Goal: Complete application form: Complete application form

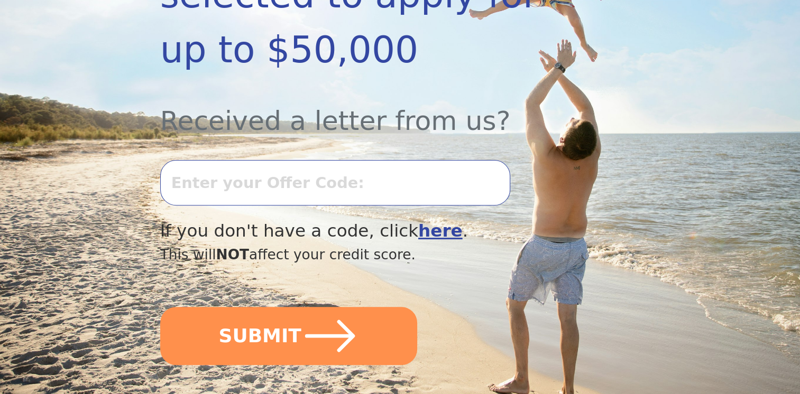
scroll to position [317, 0]
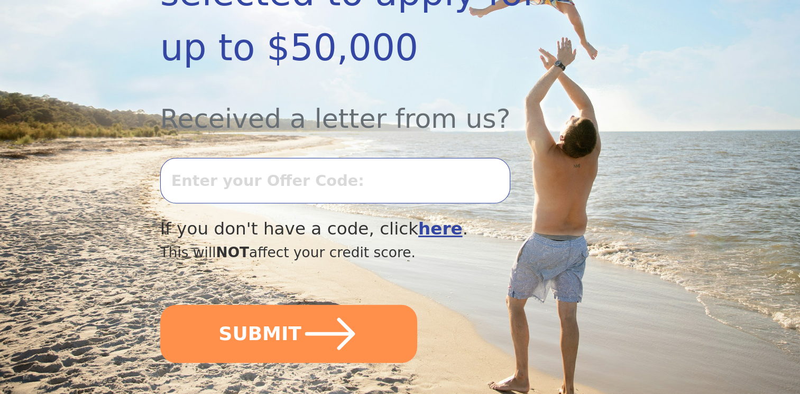
click at [256, 158] on input "text" at bounding box center [335, 180] width 350 height 45
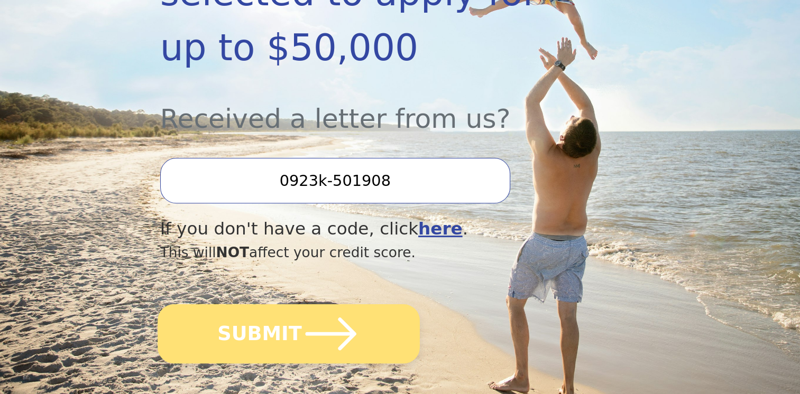
type input "0923k-501908"
click at [237, 305] on button "SUBMIT" at bounding box center [289, 334] width 262 height 59
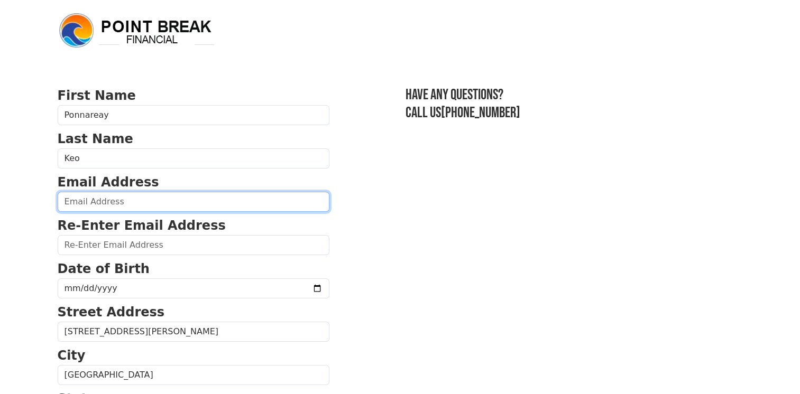
click at [104, 202] on input "email" at bounding box center [194, 202] width 272 height 20
type input "ponsauto@verizon.net"
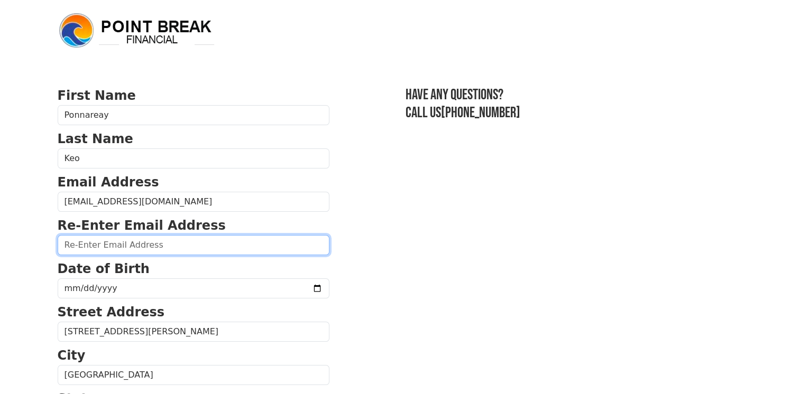
type input "ponsauto@verizon.net"
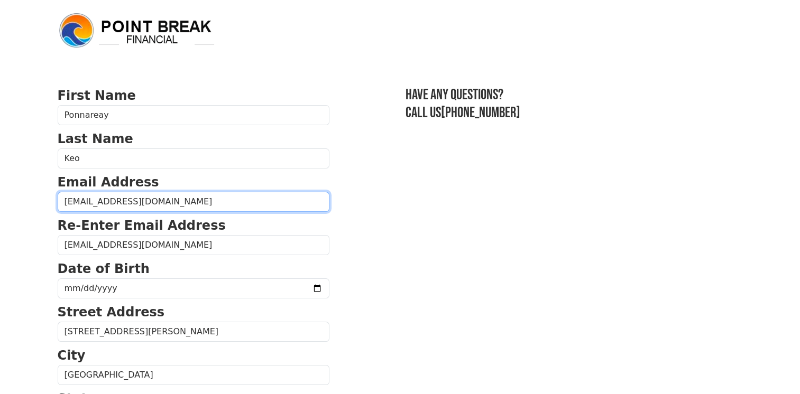
type input "(562) 256-0731"
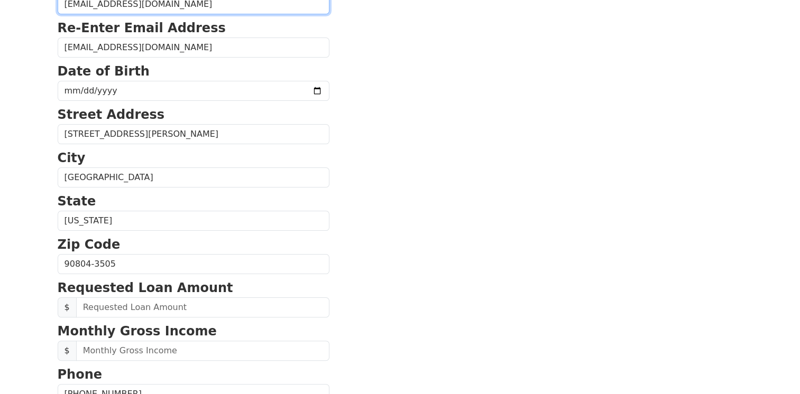
scroll to position [181, 0]
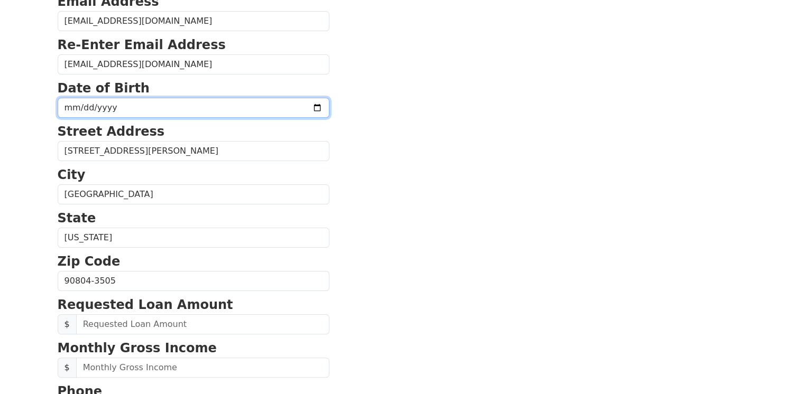
click at [71, 107] on input "date" at bounding box center [194, 108] width 272 height 20
type input "1961-02-09"
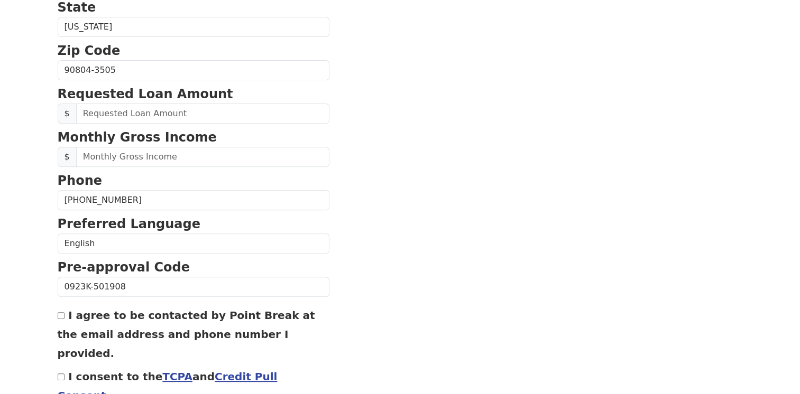
scroll to position [392, 0]
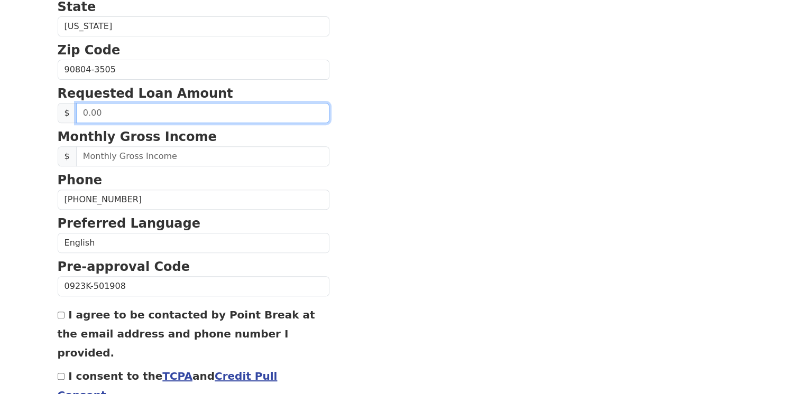
click at [118, 112] on input "text" at bounding box center [202, 113] width 253 height 20
drag, startPoint x: 123, startPoint y: 111, endPoint x: 81, endPoint y: 111, distance: 41.2
click at [81, 111] on input "20,000.00" at bounding box center [202, 113] width 253 height 20
type input "15,000.00"
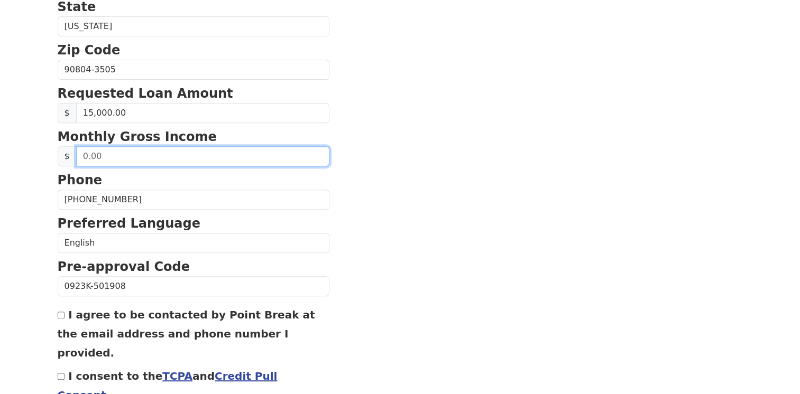
click at [103, 153] on input "text" at bounding box center [202, 156] width 253 height 20
type input "8.00"
type input "9,000.00"
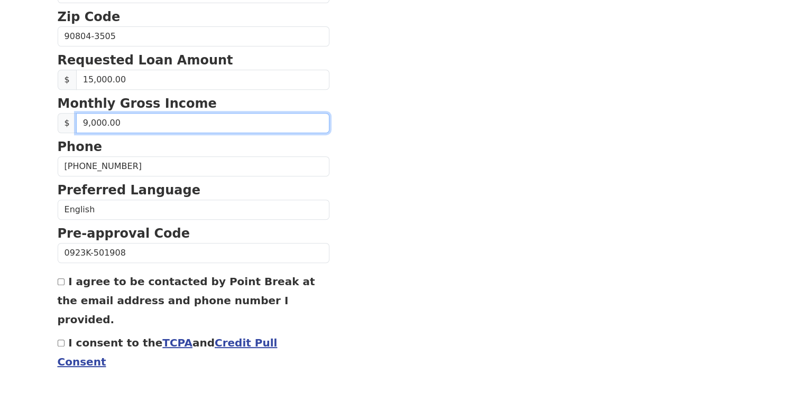
scroll to position [444, 0]
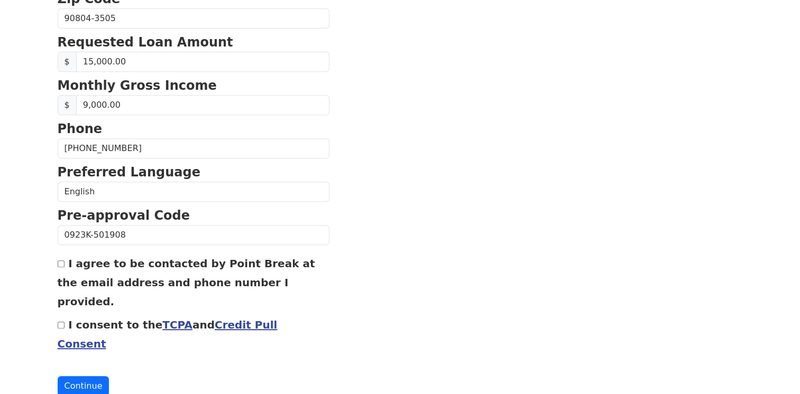
drag, startPoint x: 61, startPoint y: 263, endPoint x: 64, endPoint y: 301, distance: 38.2
click at [61, 264] on input "I agree to be contacted by Point Break at the email address and phone number I …" at bounding box center [61, 264] width 7 height 7
checkbox input "true"
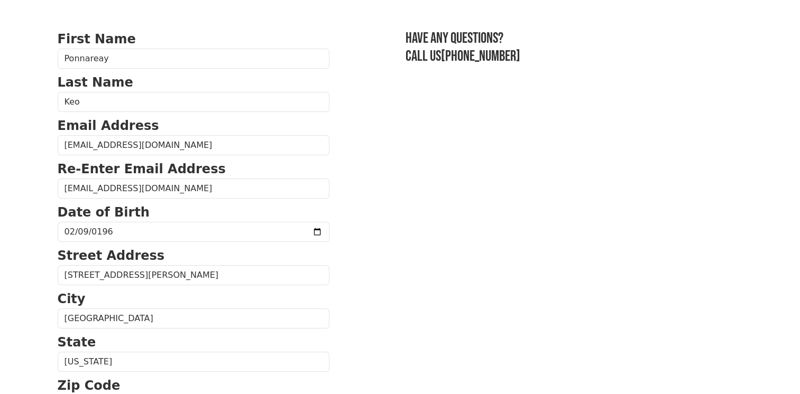
scroll to position [0, 0]
